Goal: Task Accomplishment & Management: Complete application form

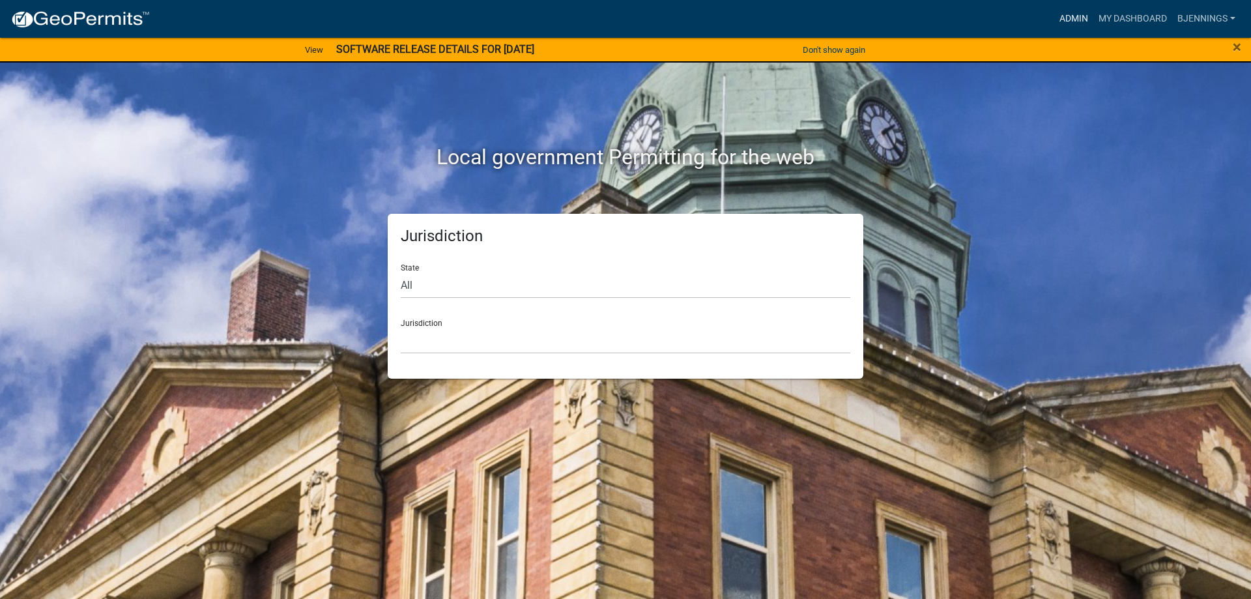
click at [1061, 8] on link "Admin" at bounding box center [1073, 19] width 39 height 25
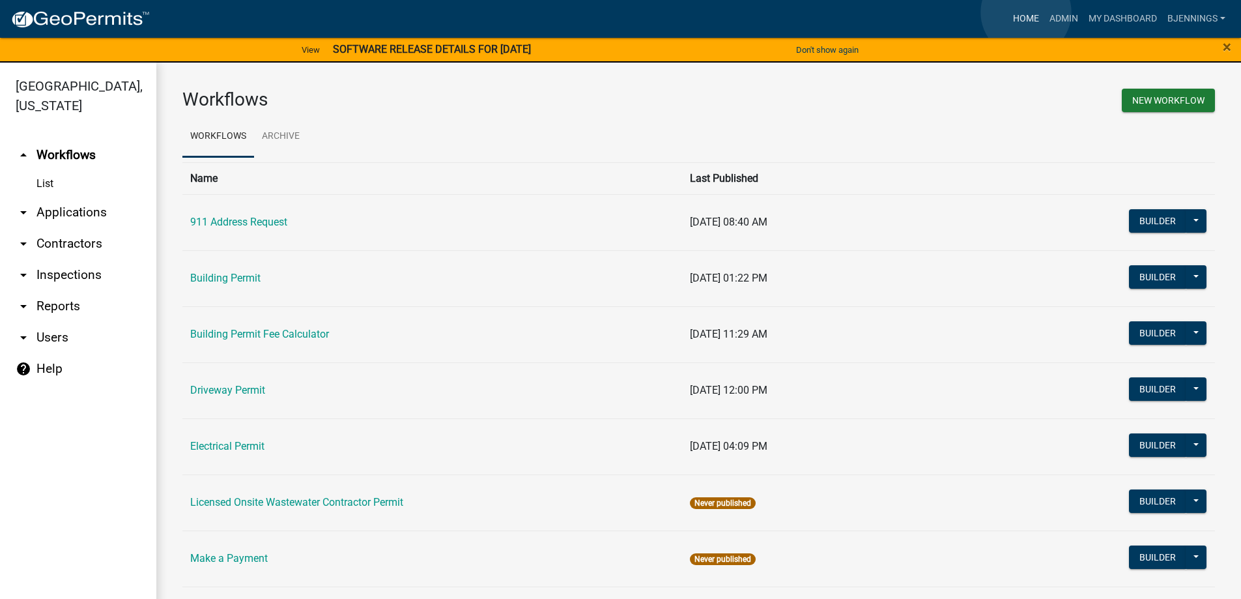
click at [1026, 12] on link "Home" at bounding box center [1026, 19] width 36 height 25
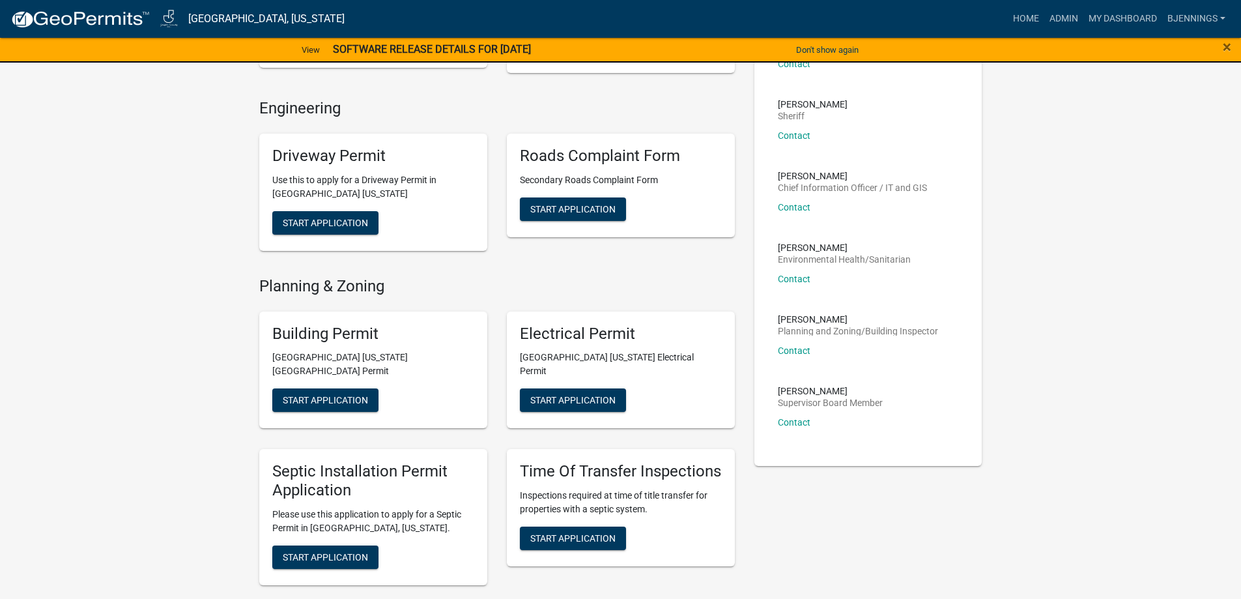
scroll to position [326, 0]
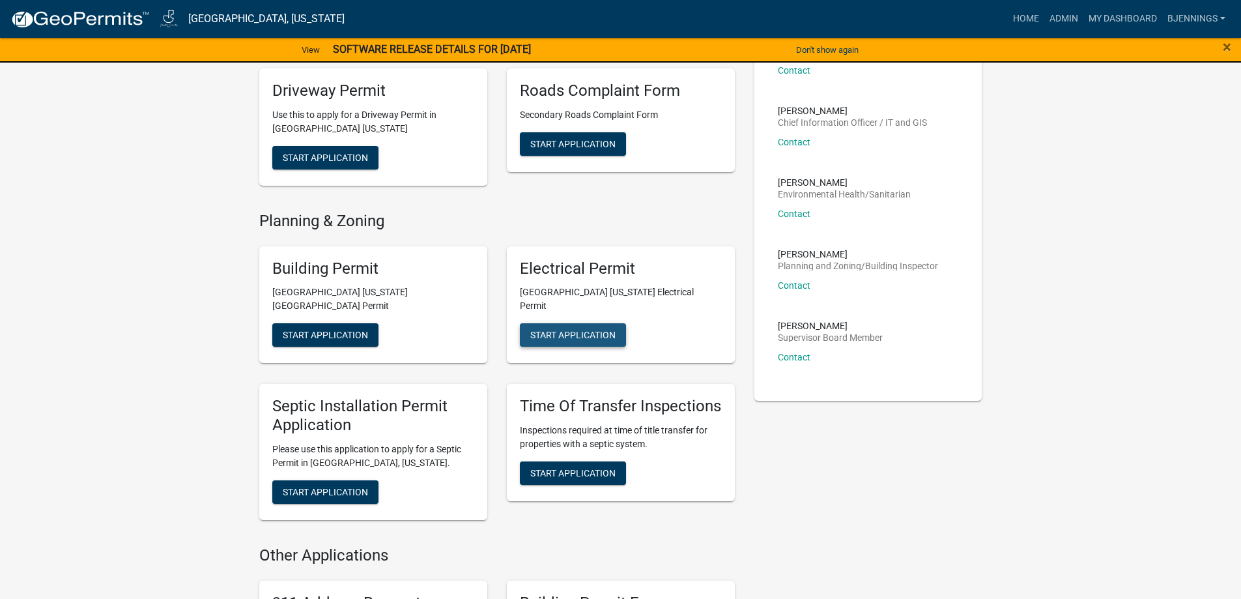
click at [584, 323] on button "Start Application" at bounding box center [573, 334] width 106 height 23
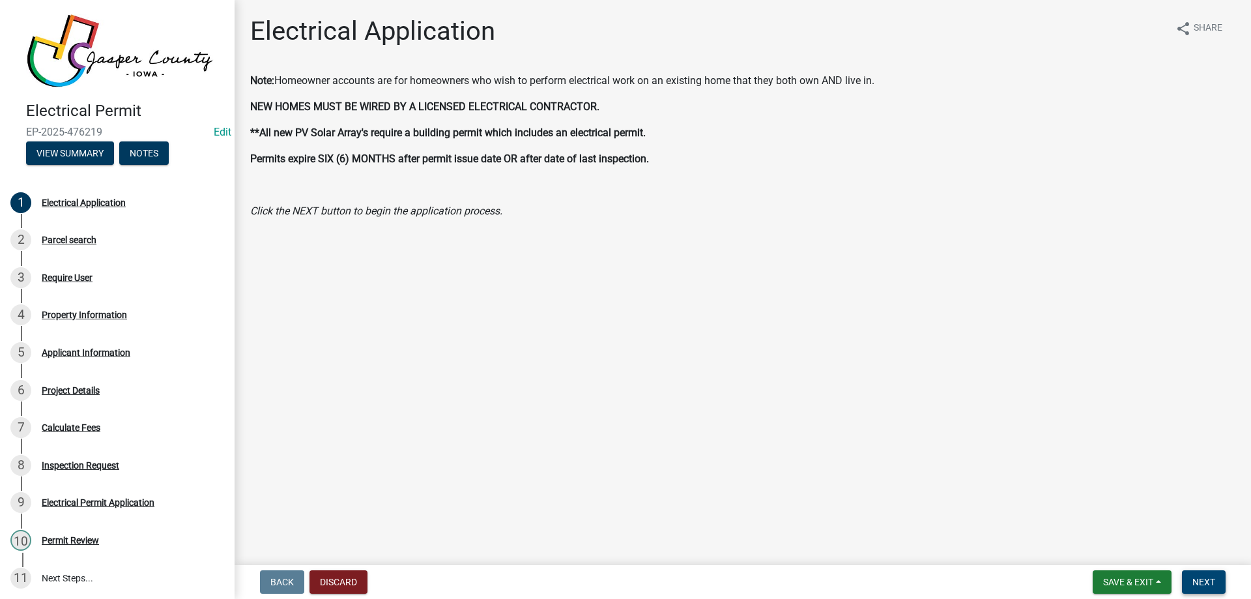
click at [1213, 581] on span "Next" at bounding box center [1203, 582] width 23 height 10
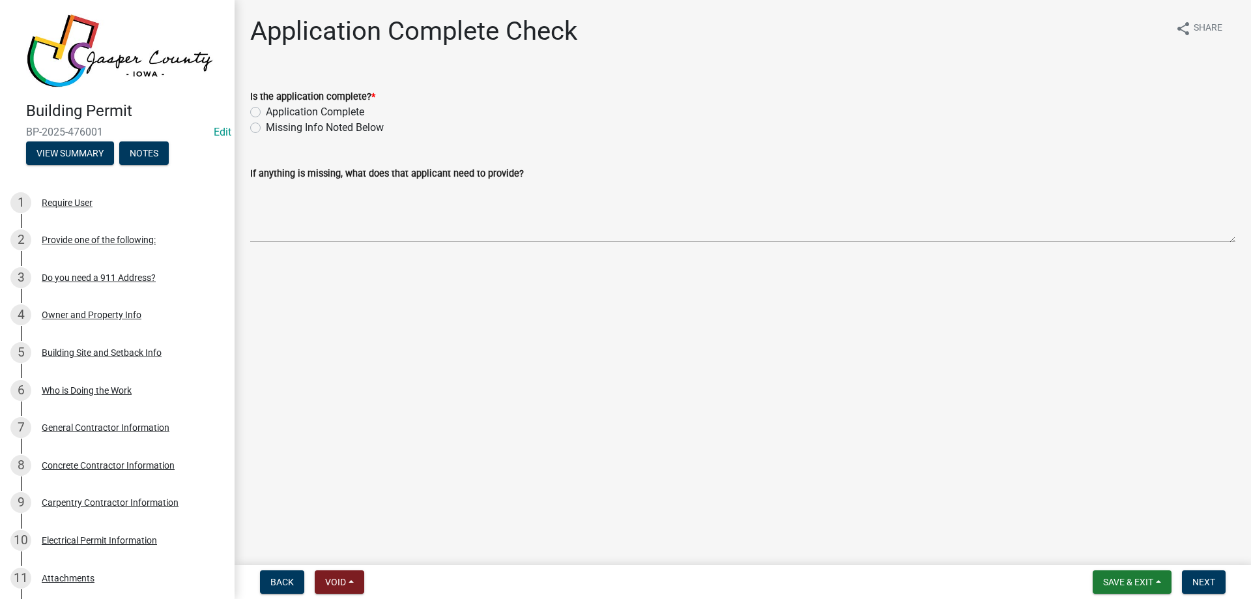
click at [327, 112] on label "Application Complete" at bounding box center [315, 112] width 98 height 16
click at [274, 112] on input "Application Complete" at bounding box center [270, 108] width 8 height 8
radio input "true"
click at [102, 348] on div "Building Site and Setback Info" at bounding box center [102, 352] width 120 height 9
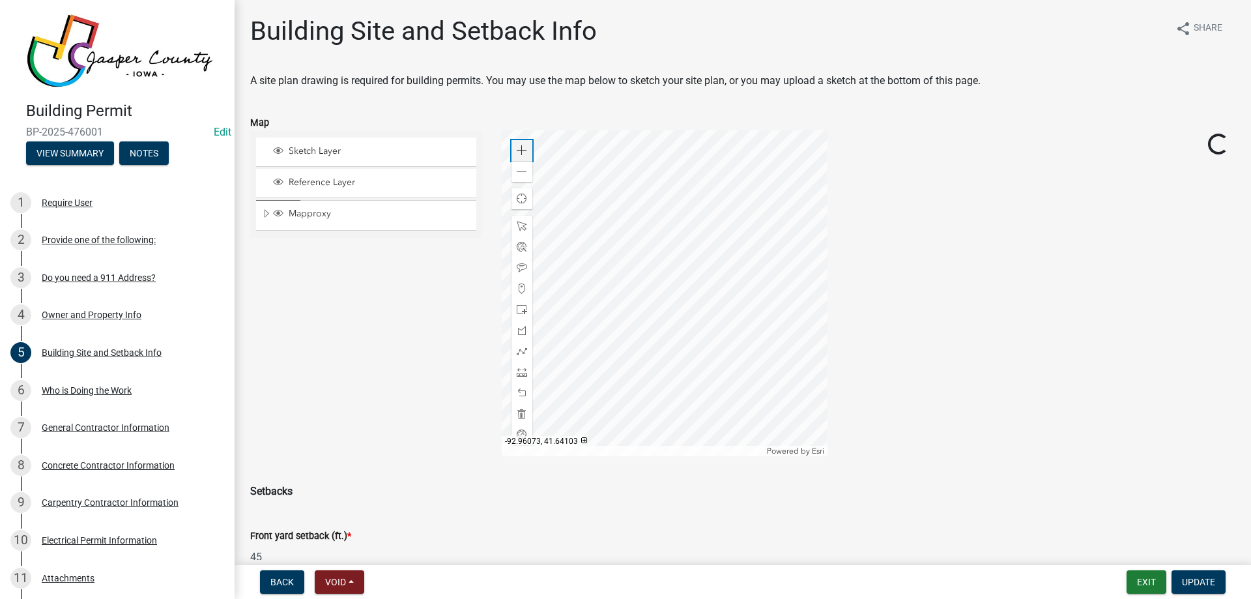
click at [518, 147] on span at bounding box center [522, 150] width 10 height 10
click at [649, 317] on div at bounding box center [665, 293] width 326 height 326
click at [827, 332] on div at bounding box center [665, 293] width 326 height 326
click at [756, 322] on div at bounding box center [665, 293] width 326 height 326
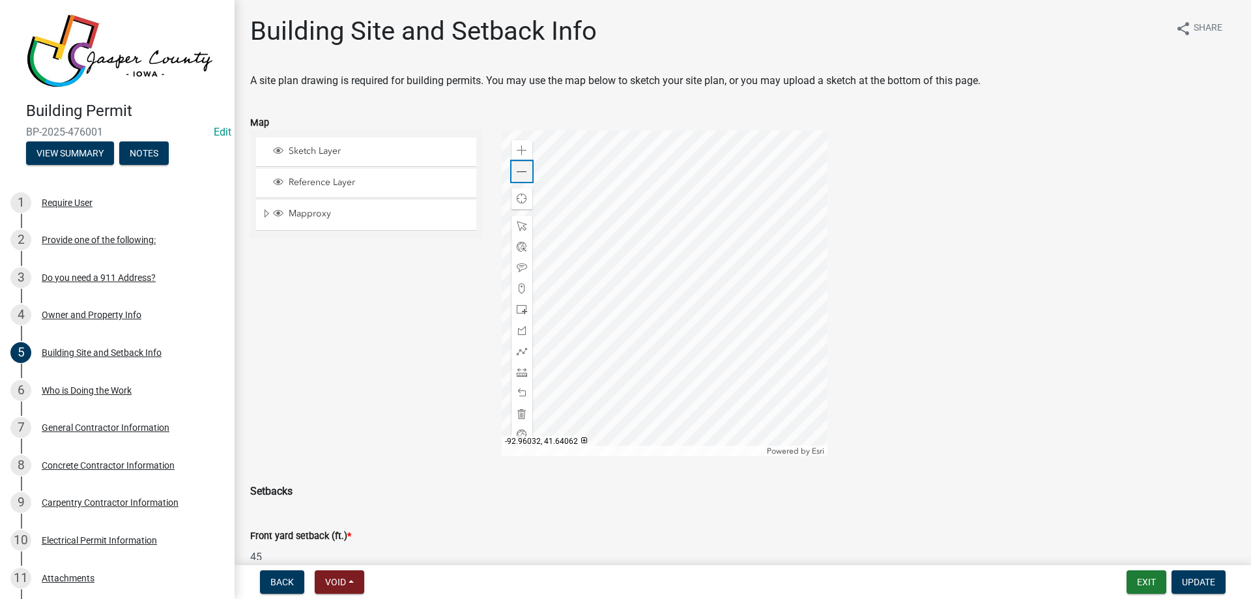
click at [523, 171] on span at bounding box center [522, 172] width 10 height 10
click at [668, 333] on div at bounding box center [665, 293] width 326 height 326
click at [524, 369] on span at bounding box center [522, 372] width 10 height 10
click at [712, 352] on div at bounding box center [665, 293] width 326 height 326
click at [708, 263] on div at bounding box center [665, 293] width 326 height 326
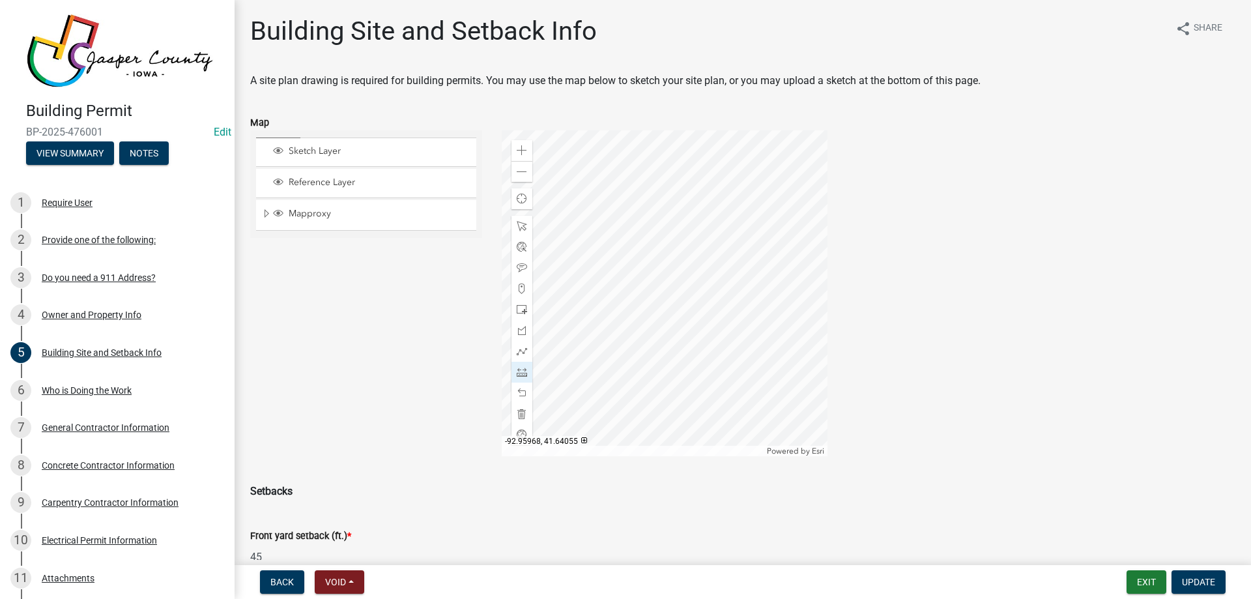
click at [708, 263] on div at bounding box center [665, 293] width 326 height 326
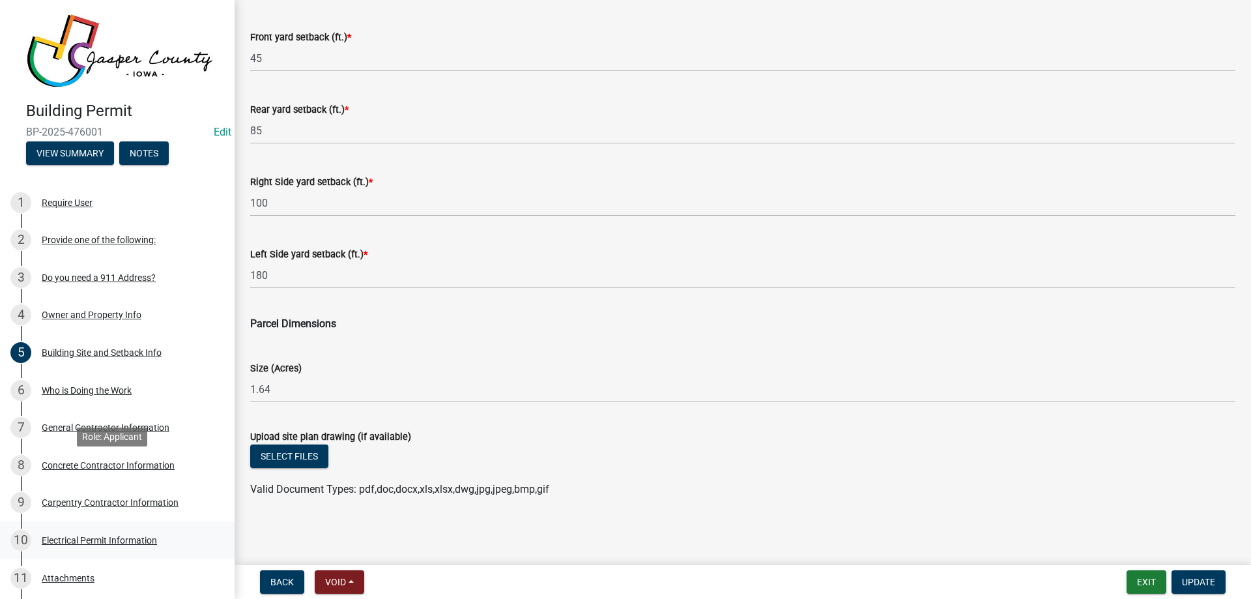
scroll to position [195, 0]
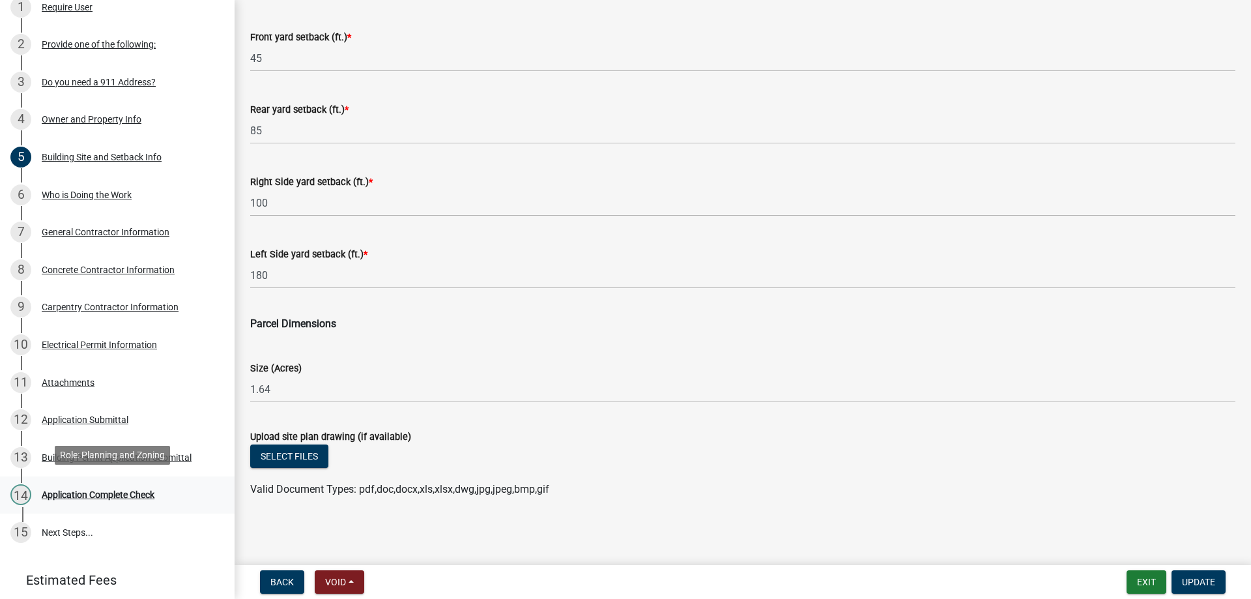
click at [83, 490] on div "Application Complete Check" at bounding box center [98, 494] width 113 height 9
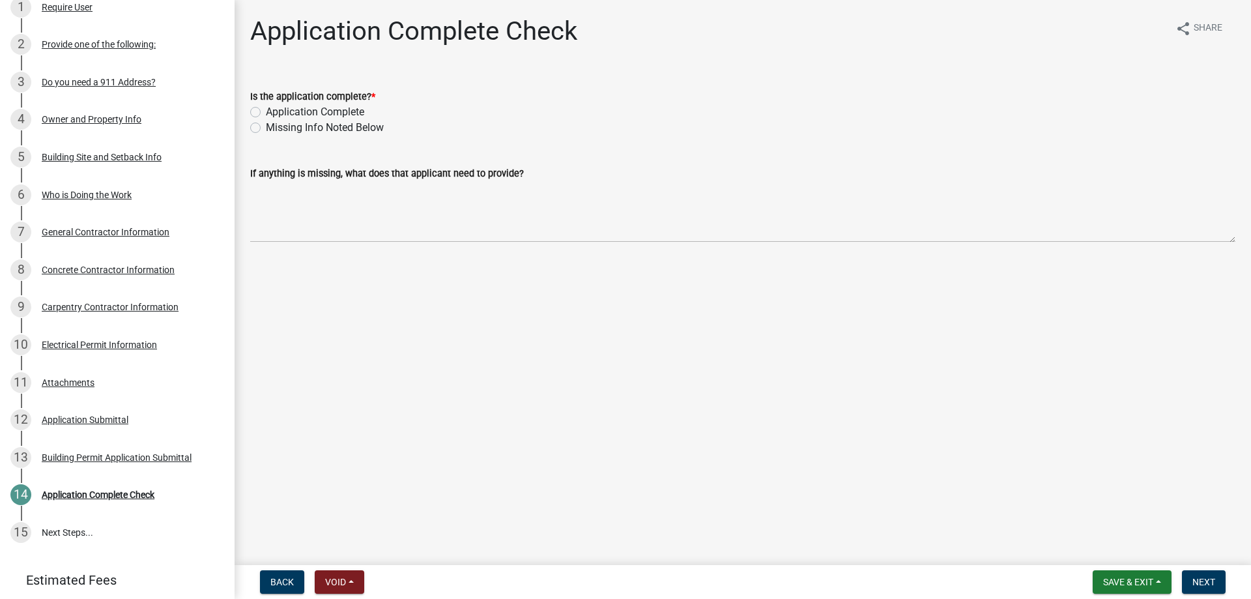
click at [273, 108] on label "Application Complete" at bounding box center [315, 112] width 98 height 16
click at [273, 108] on input "Application Complete" at bounding box center [270, 108] width 8 height 8
radio input "true"
click at [1205, 584] on span "Next" at bounding box center [1203, 582] width 23 height 10
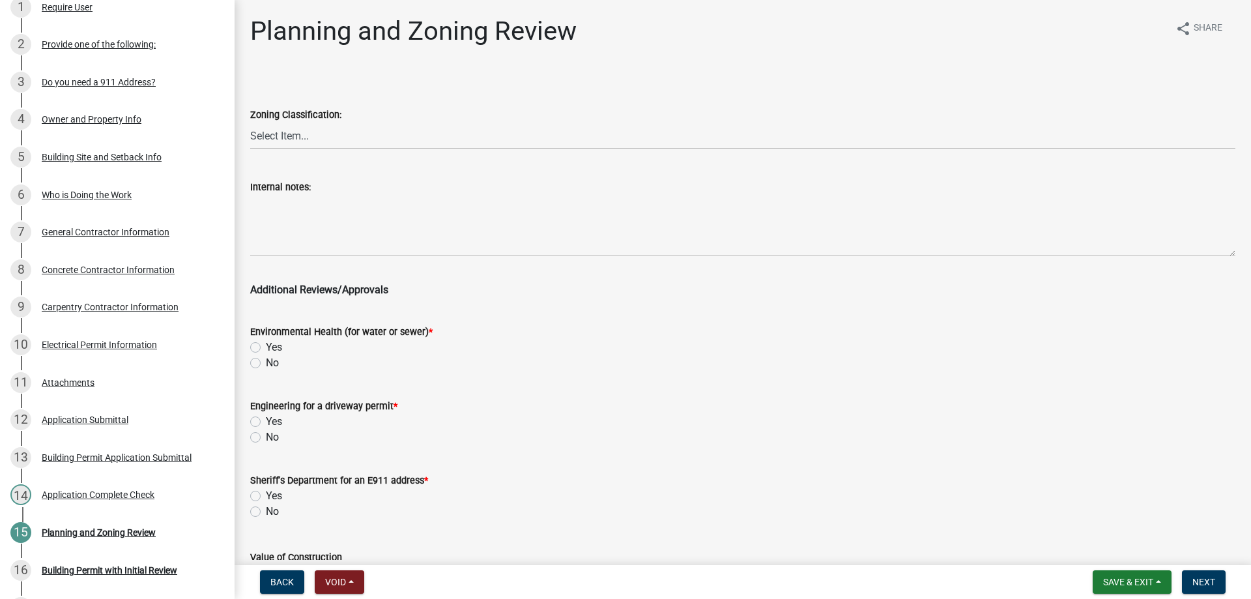
scroll to position [270, 0]
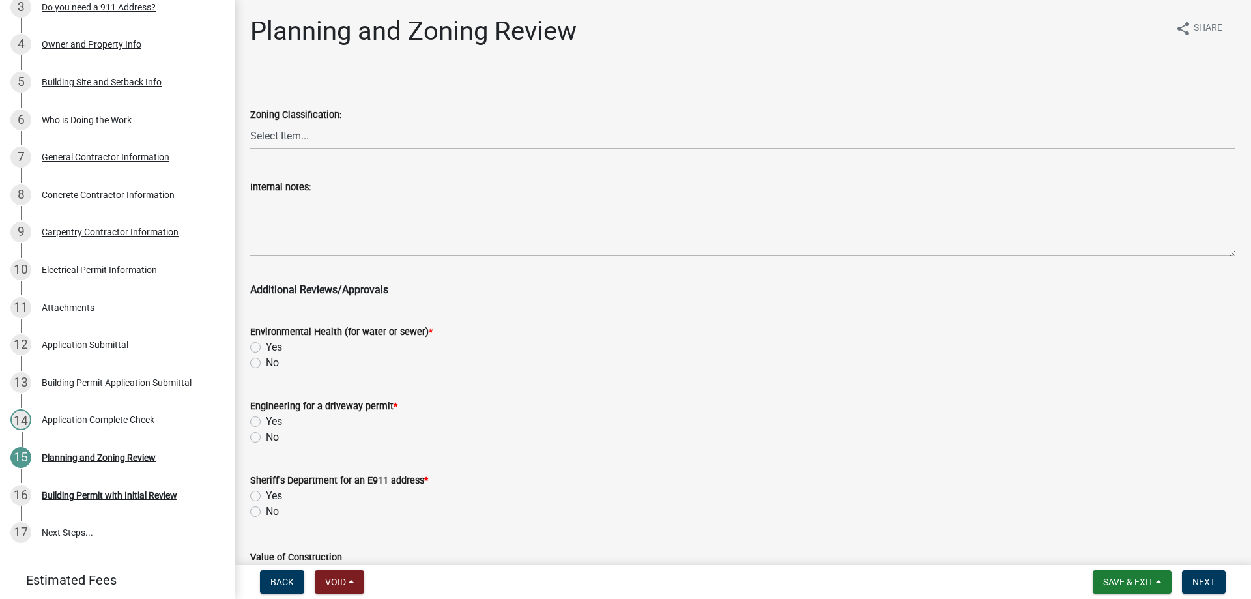
click at [346, 134] on select "Select Item... A RR-5 RR-1 R-1 POS UC/MHP C I FO WHPO AO PUD Incorporated City" at bounding box center [742, 135] width 985 height 27
click at [250, 122] on select "Select Item... A RR-5 RR-1 R-1 POS UC/MHP C I FO WHPO AO PUD Incorporated City" at bounding box center [742, 135] width 985 height 27
select select "dae2cbe3-7a61-4f95-b554-aabafbeeeba9"
click at [266, 364] on label "No" at bounding box center [272, 363] width 13 height 16
click at [266, 364] on input "No" at bounding box center [270, 359] width 8 height 8
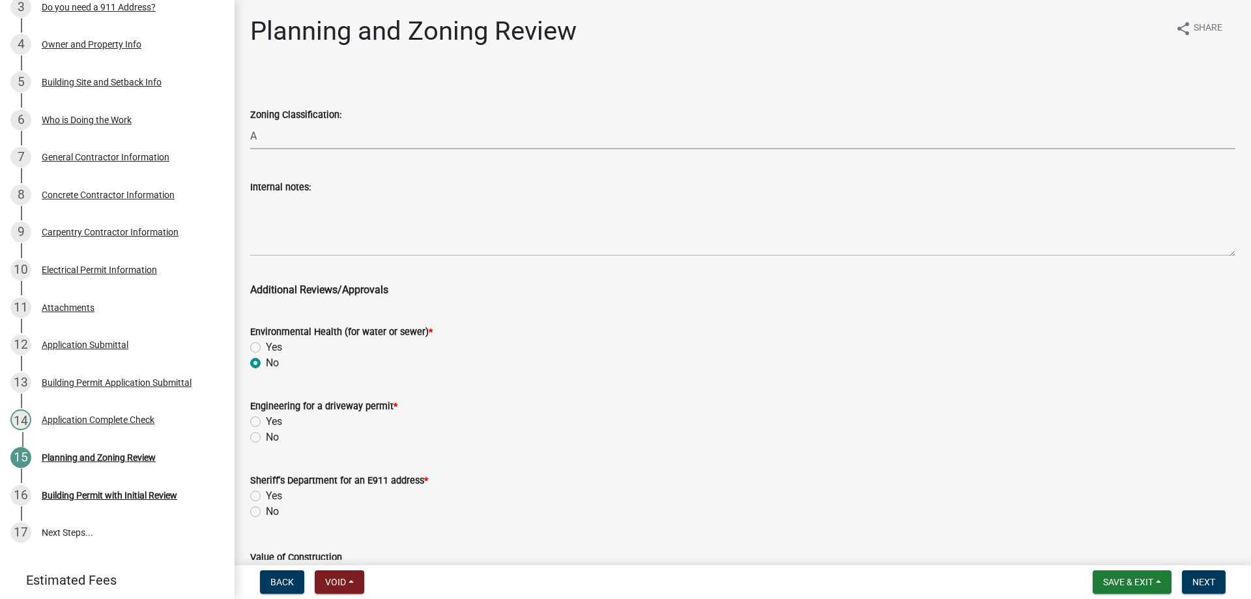
radio input "true"
click at [266, 437] on label "No" at bounding box center [272, 437] width 13 height 16
click at [266, 437] on input "No" at bounding box center [270, 433] width 8 height 8
radio input "true"
click at [266, 513] on label "No" at bounding box center [272, 512] width 13 height 16
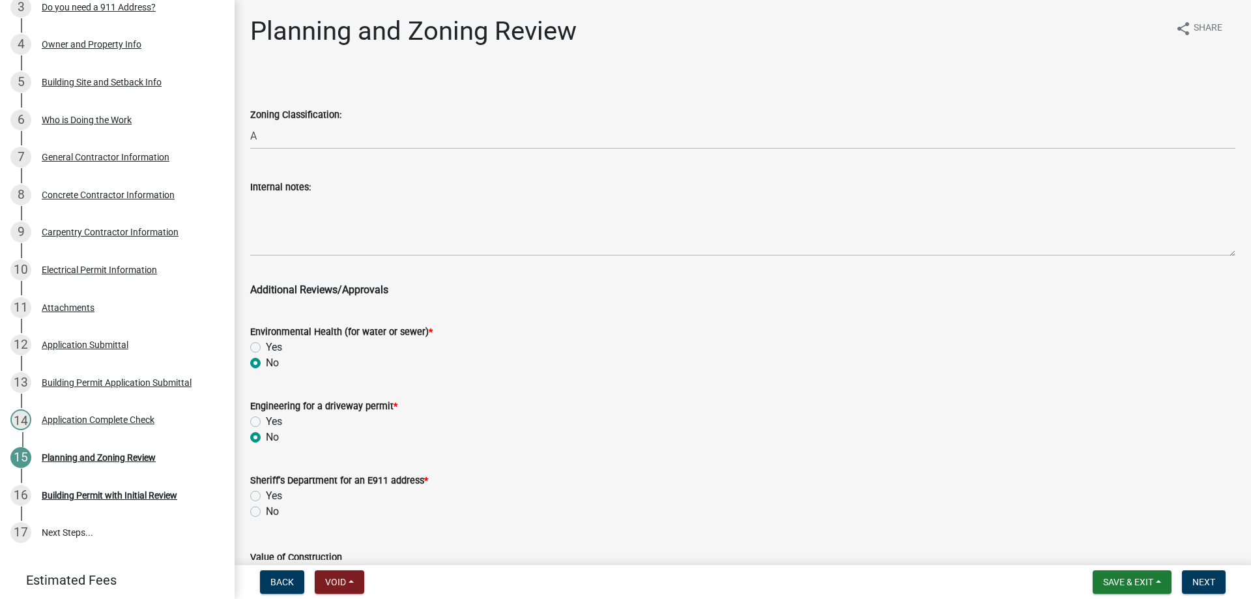
click at [266, 512] on input "No" at bounding box center [270, 508] width 8 height 8
radio input "true"
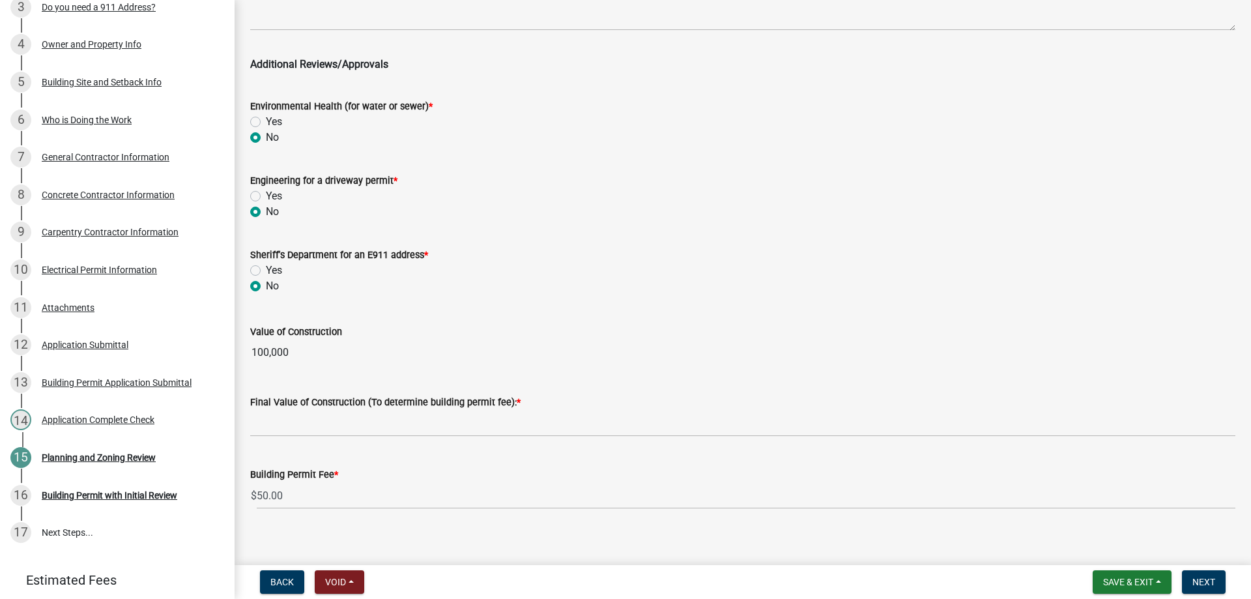
scroll to position [237, 0]
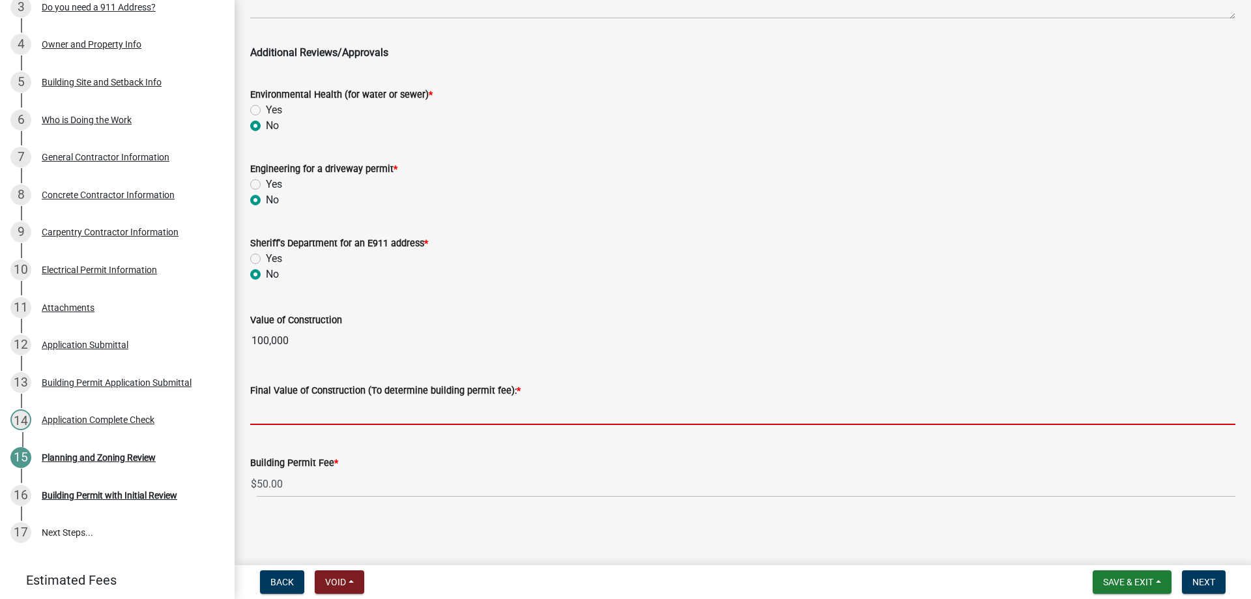
click at [287, 415] on input "text" at bounding box center [742, 411] width 985 height 27
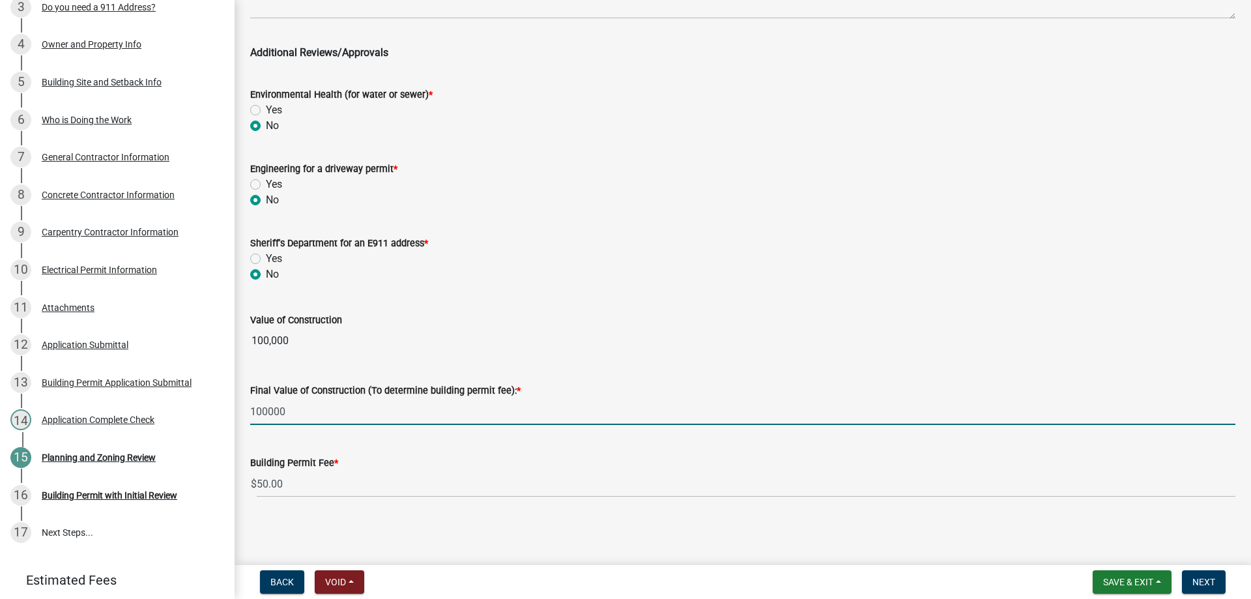
type input "100000"
drag, startPoint x: 547, startPoint y: 349, endPoint x: 556, endPoint y: 347, distance: 8.9
click at [547, 349] on div "Value of Construction 100,000" at bounding box center [742, 324] width 985 height 60
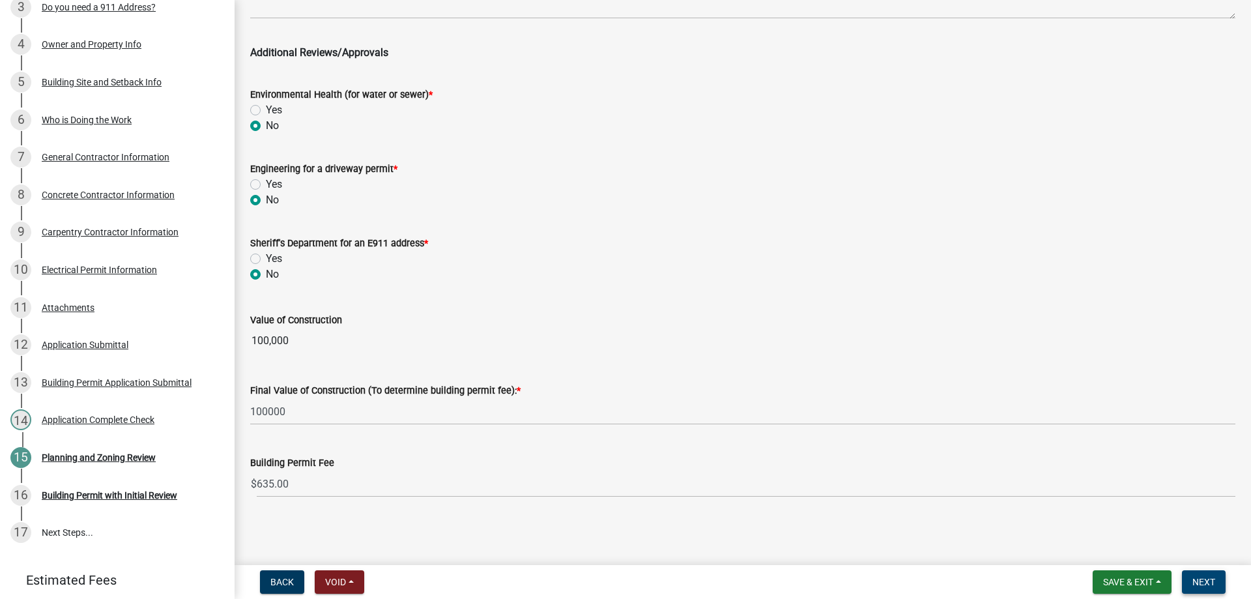
click at [1205, 582] on span "Next" at bounding box center [1203, 582] width 23 height 10
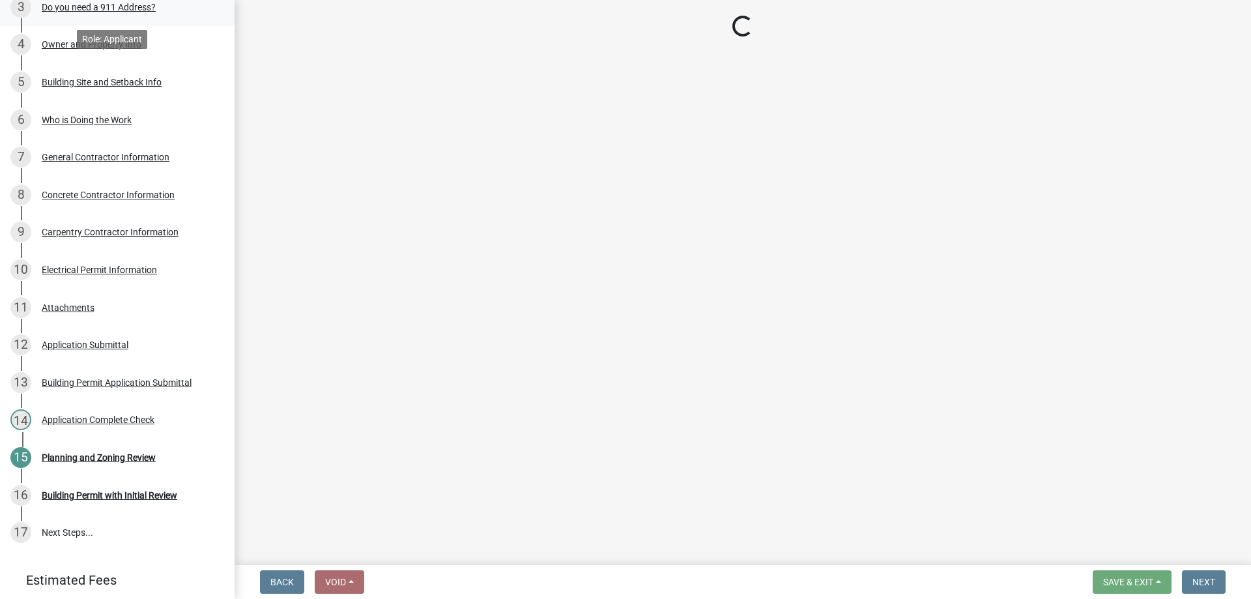
scroll to position [308, 0]
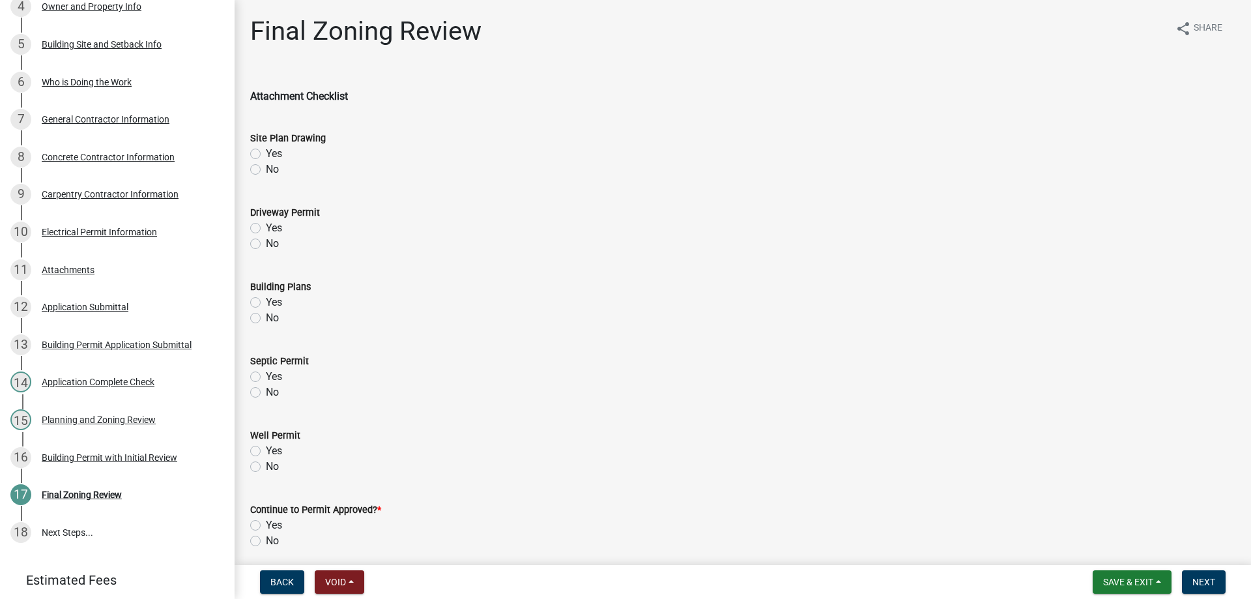
click at [266, 157] on label "Yes" at bounding box center [274, 154] width 16 height 16
click at [266, 154] on input "Yes" at bounding box center [270, 150] width 8 height 8
radio input "true"
click at [266, 244] on label "No" at bounding box center [272, 244] width 13 height 16
click at [266, 244] on input "No" at bounding box center [270, 240] width 8 height 8
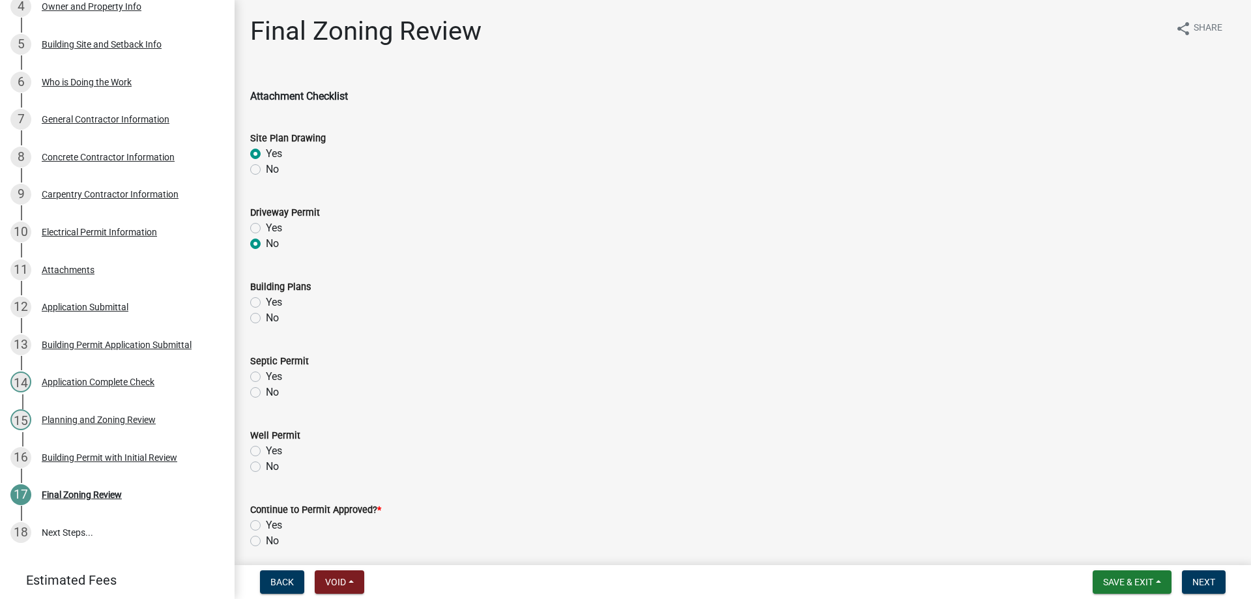
radio input "true"
click at [266, 300] on label "Yes" at bounding box center [274, 303] width 16 height 16
click at [266, 300] on input "Yes" at bounding box center [270, 299] width 8 height 8
radio input "true"
drag, startPoint x: 255, startPoint y: 389, endPoint x: 254, endPoint y: 422, distance: 33.3
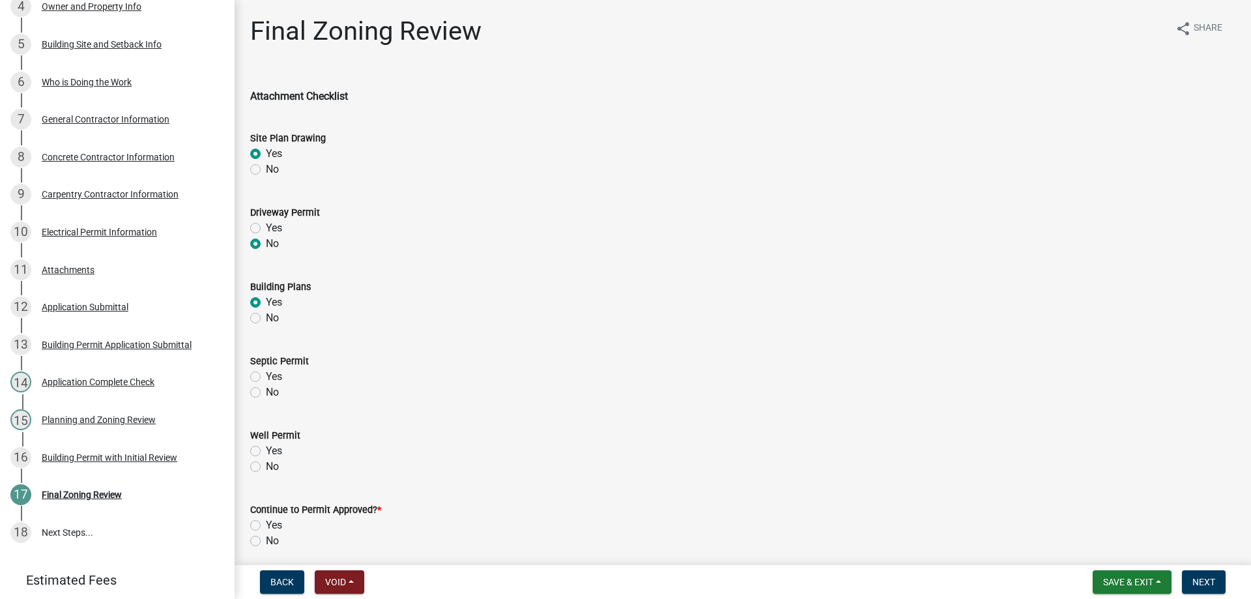
click at [255, 397] on div "No" at bounding box center [742, 392] width 985 height 16
drag, startPoint x: 254, startPoint y: 467, endPoint x: 254, endPoint y: 500, distance: 33.2
click at [266, 468] on label "No" at bounding box center [272, 467] width 13 height 16
click at [266, 467] on input "No" at bounding box center [270, 463] width 8 height 8
radio input "true"
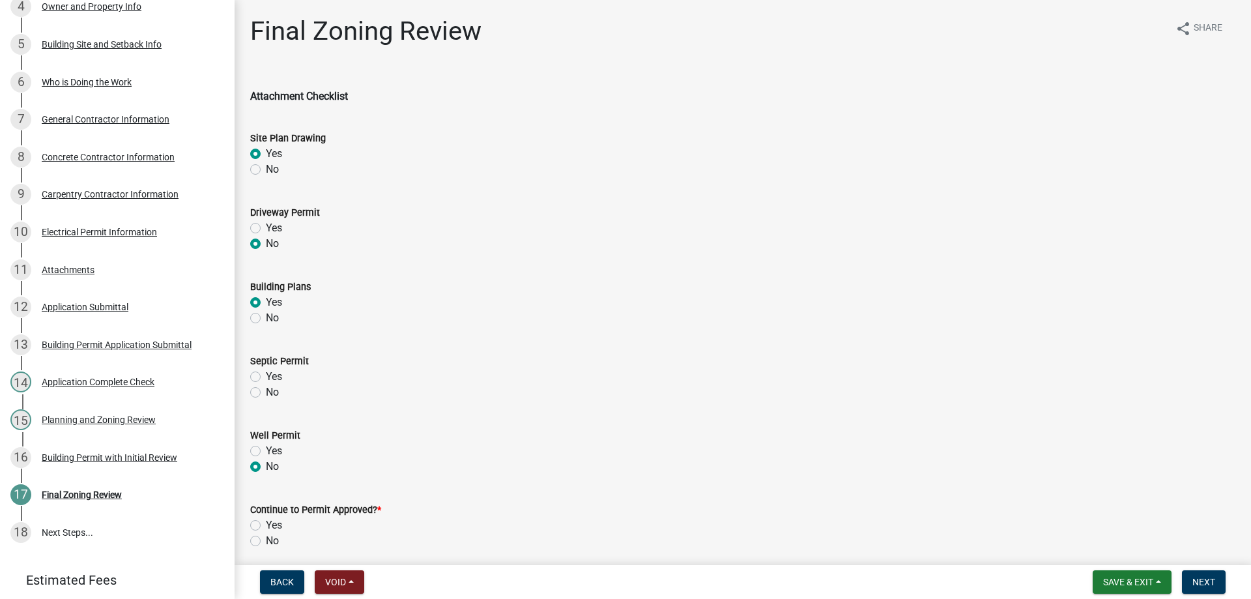
click at [266, 526] on label "Yes" at bounding box center [274, 525] width 16 height 16
click at [266, 526] on input "Yes" at bounding box center [270, 521] width 8 height 8
radio input "true"
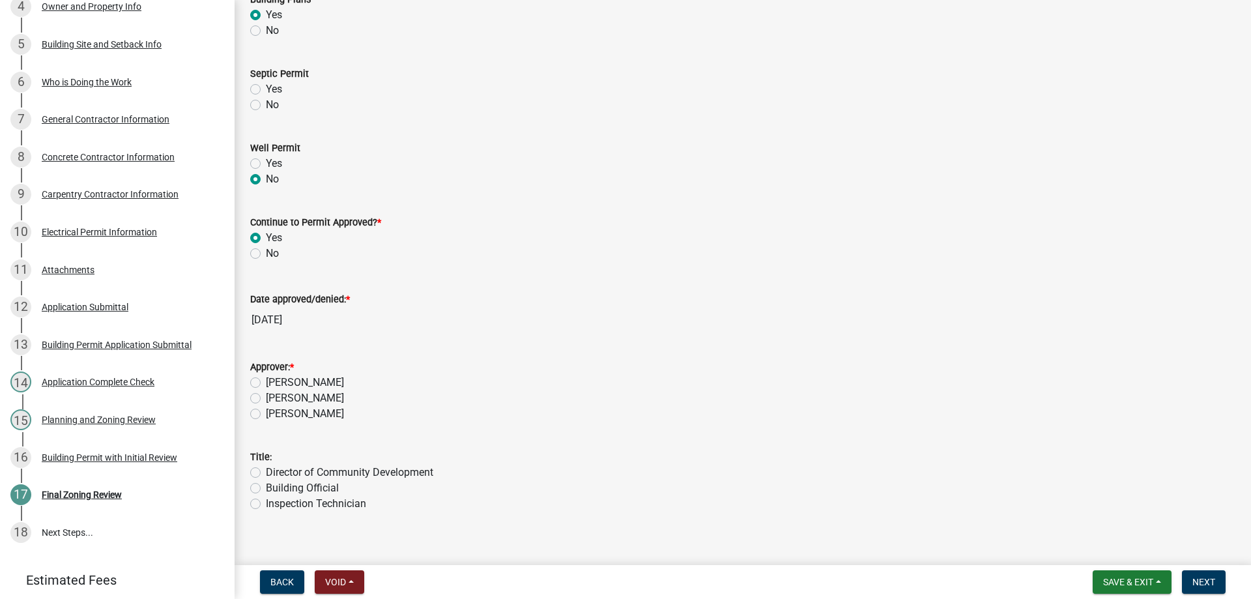
scroll to position [302, 0]
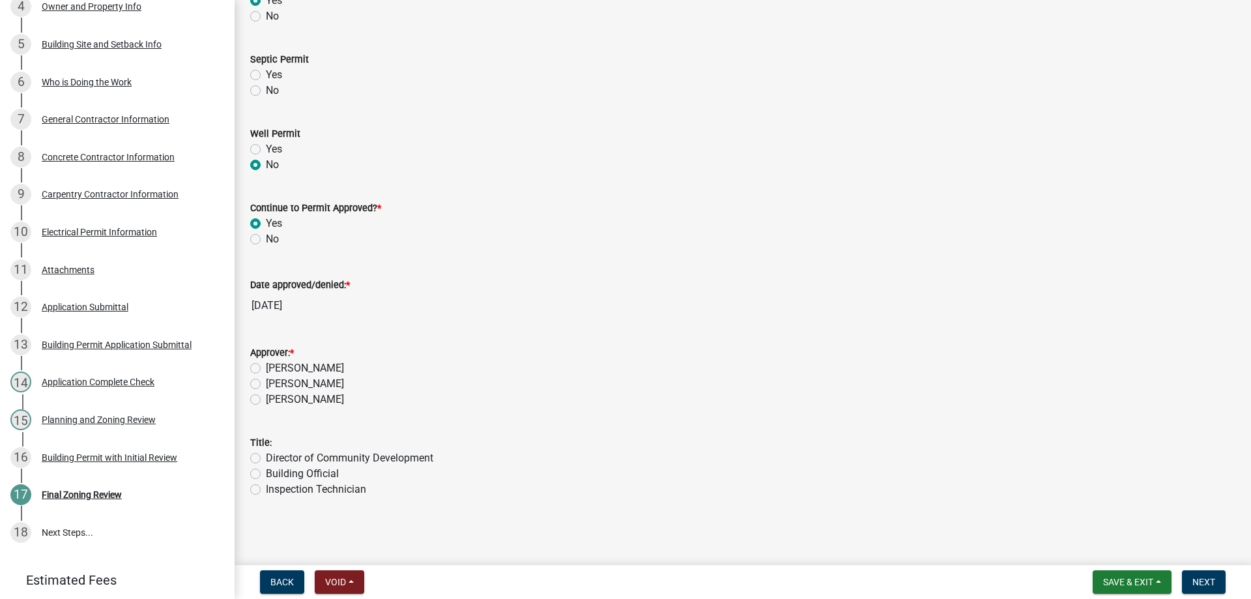
click at [266, 386] on label "[PERSON_NAME]" at bounding box center [305, 384] width 78 height 16
click at [266, 384] on input "[PERSON_NAME]" at bounding box center [270, 380] width 8 height 8
radio input "true"
click at [266, 472] on label "Building Official" at bounding box center [302, 474] width 73 height 16
click at [266, 472] on input "Building Official" at bounding box center [270, 470] width 8 height 8
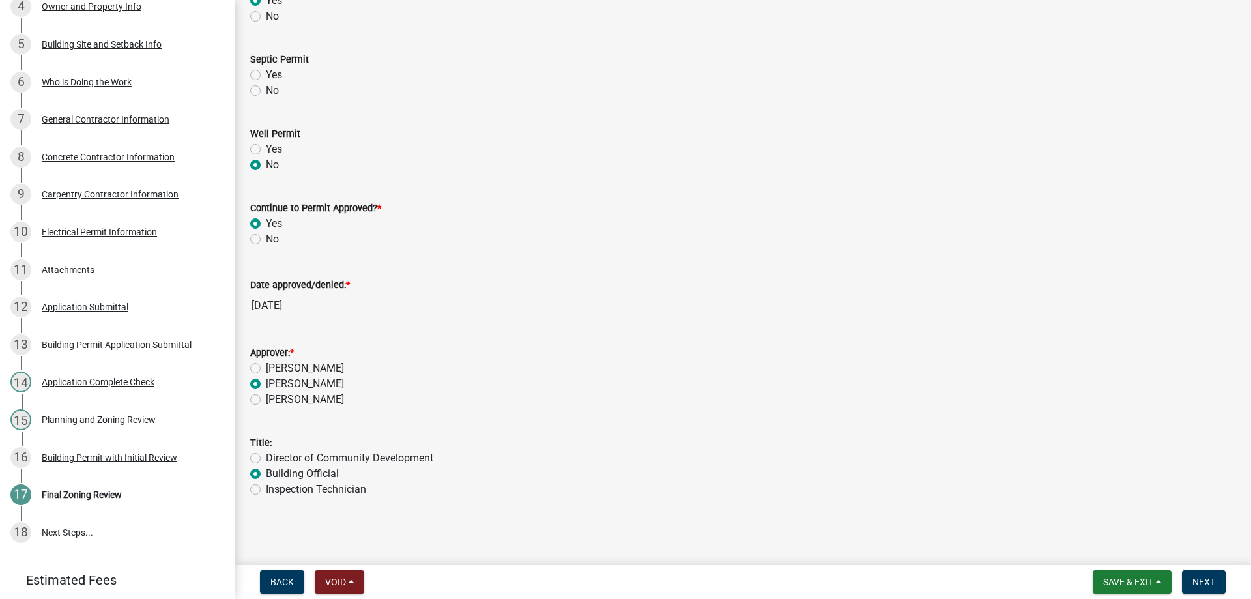
radio input "true"
click at [1197, 581] on span "Next" at bounding box center [1203, 582] width 23 height 10
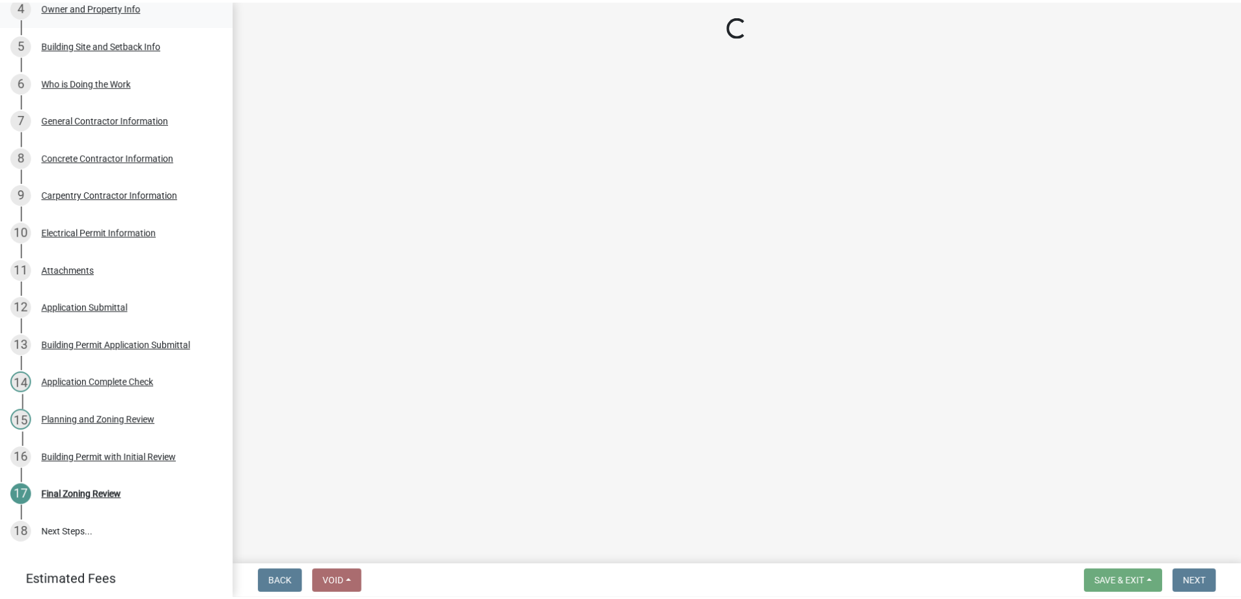
scroll to position [458, 0]
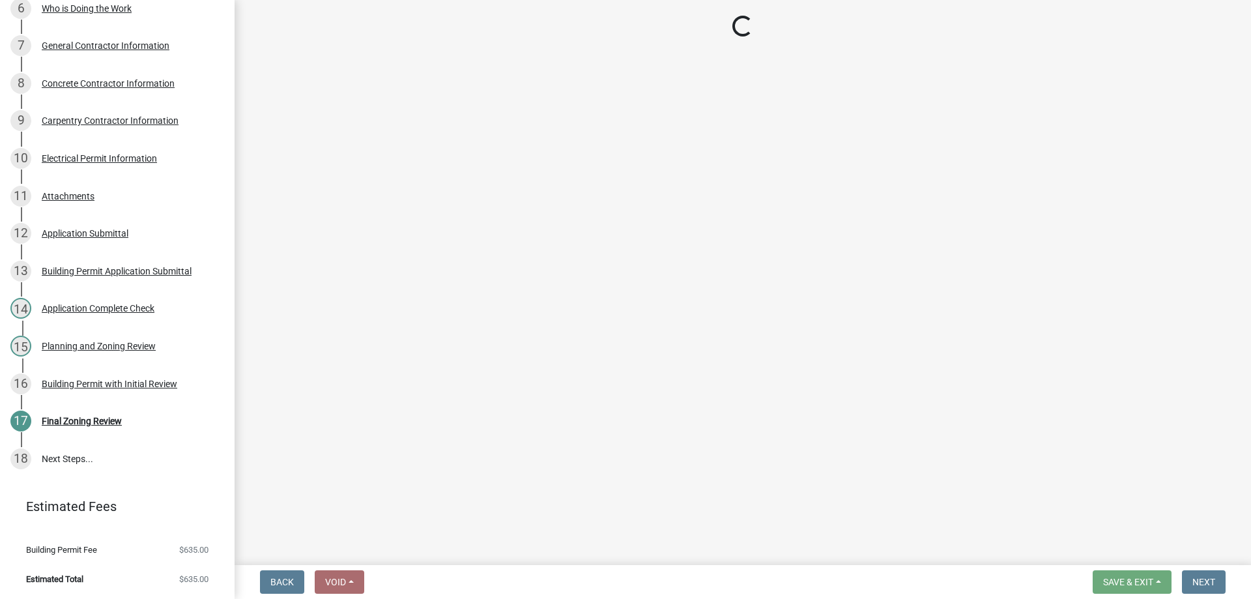
select select "3: 3"
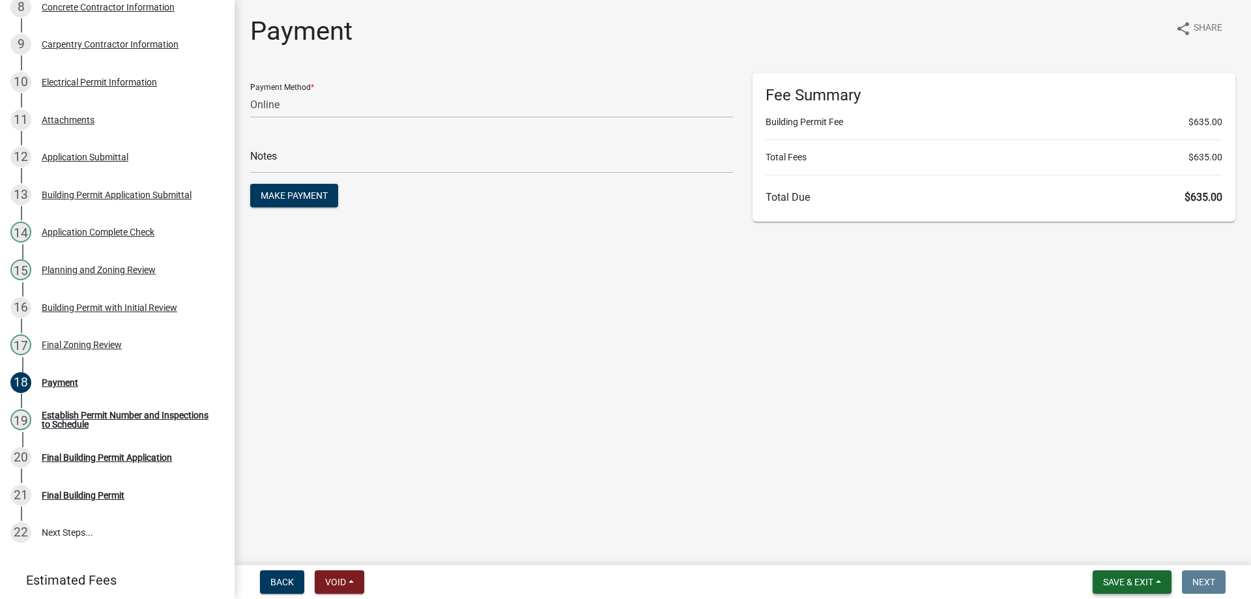
click at [1129, 581] on span "Save & Exit" at bounding box center [1128, 582] width 50 height 10
click at [1129, 547] on button "Save & Exit" at bounding box center [1119, 547] width 104 height 31
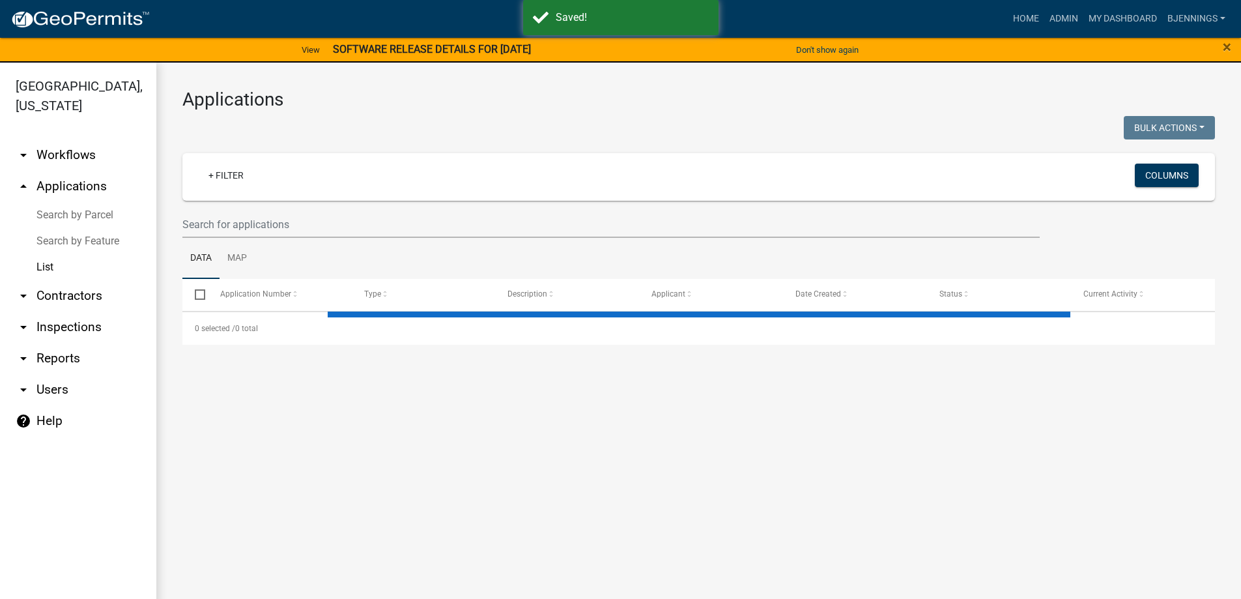
select select "3: 100"
